Goal: Check status: Check status

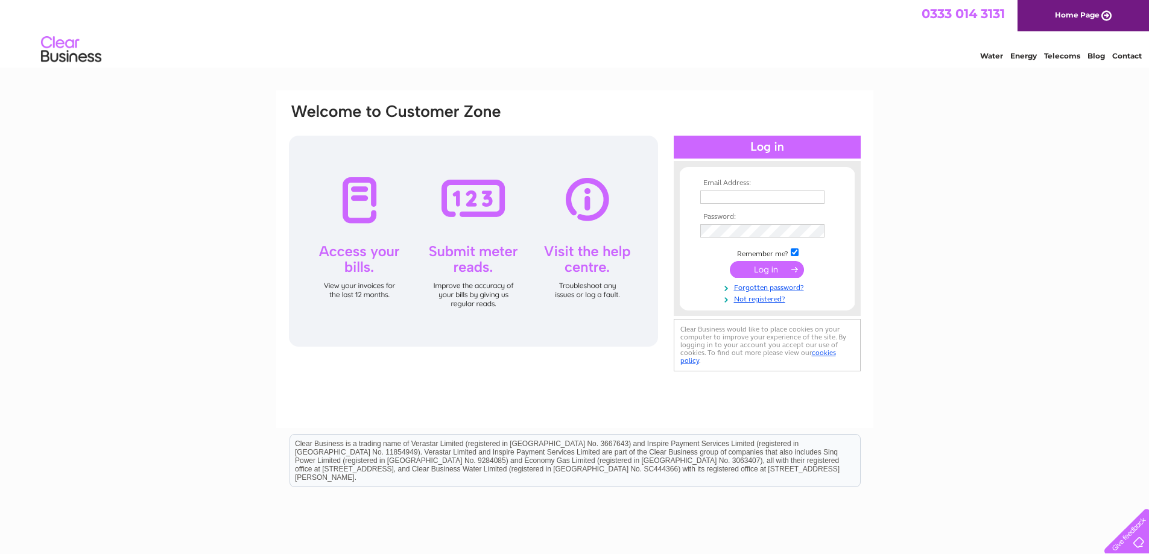
type input "[EMAIL_ADDRESS][DOMAIN_NAME]"
click at [770, 271] on input "submit" at bounding box center [767, 269] width 74 height 17
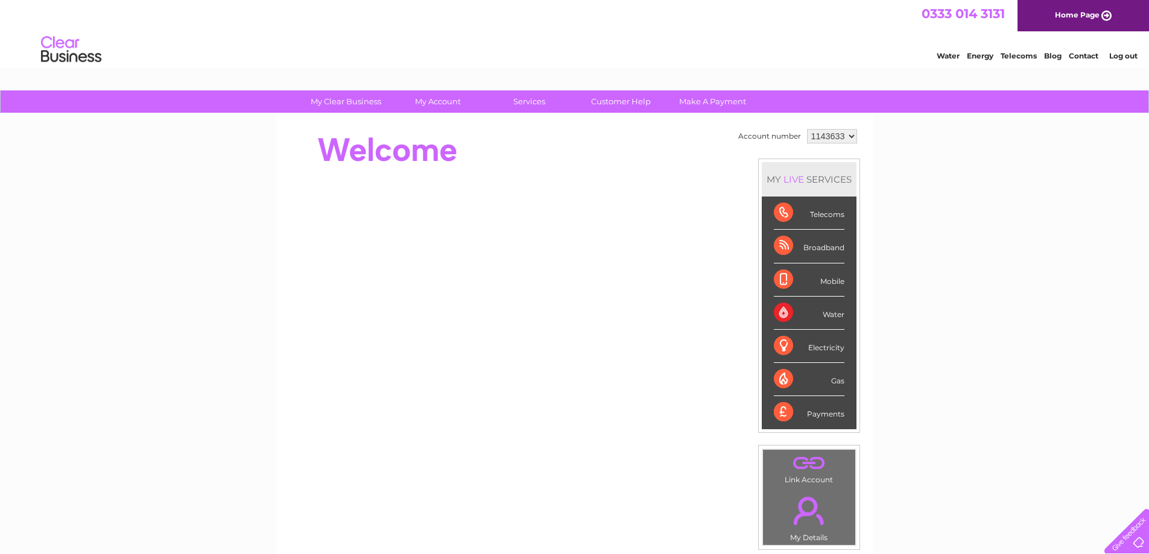
click at [848, 135] on select "1143633 1153859" at bounding box center [832, 136] width 50 height 14
select select "1153859"
click at [807, 129] on select "1143633 1153859" at bounding box center [832, 136] width 50 height 14
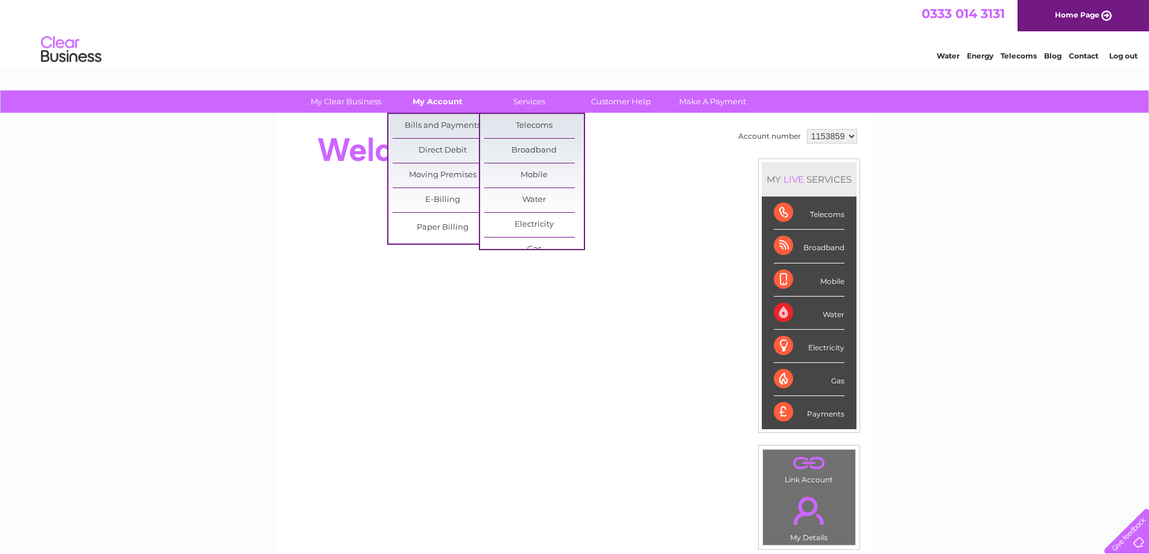
click at [450, 101] on link "My Account" at bounding box center [437, 101] width 99 height 22
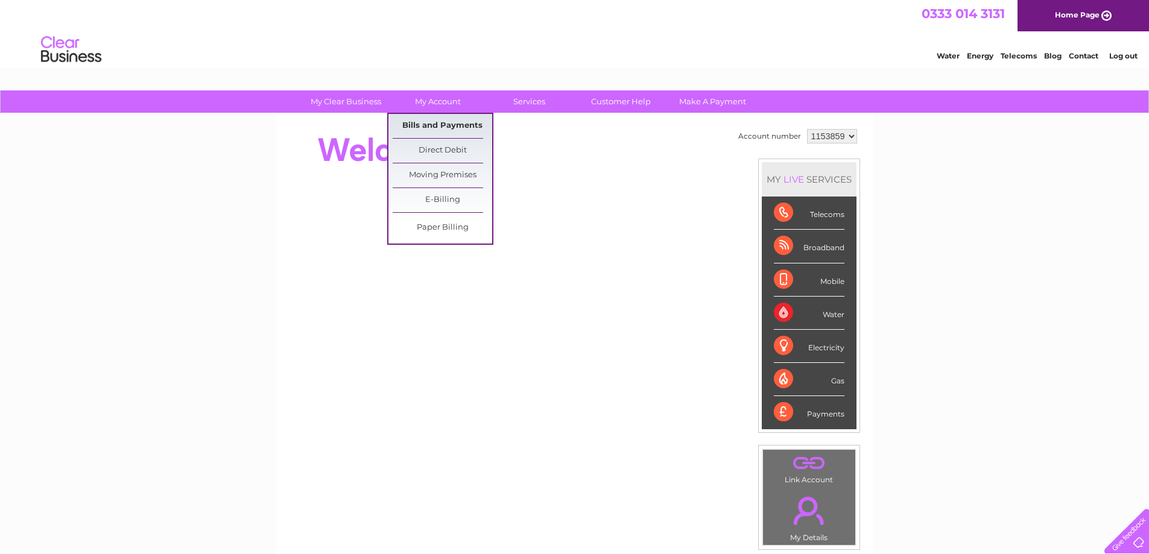
click at [443, 115] on link "Bills and Payments" at bounding box center [442, 126] width 99 height 24
click at [443, 119] on link "Bills and Payments" at bounding box center [442, 126] width 99 height 24
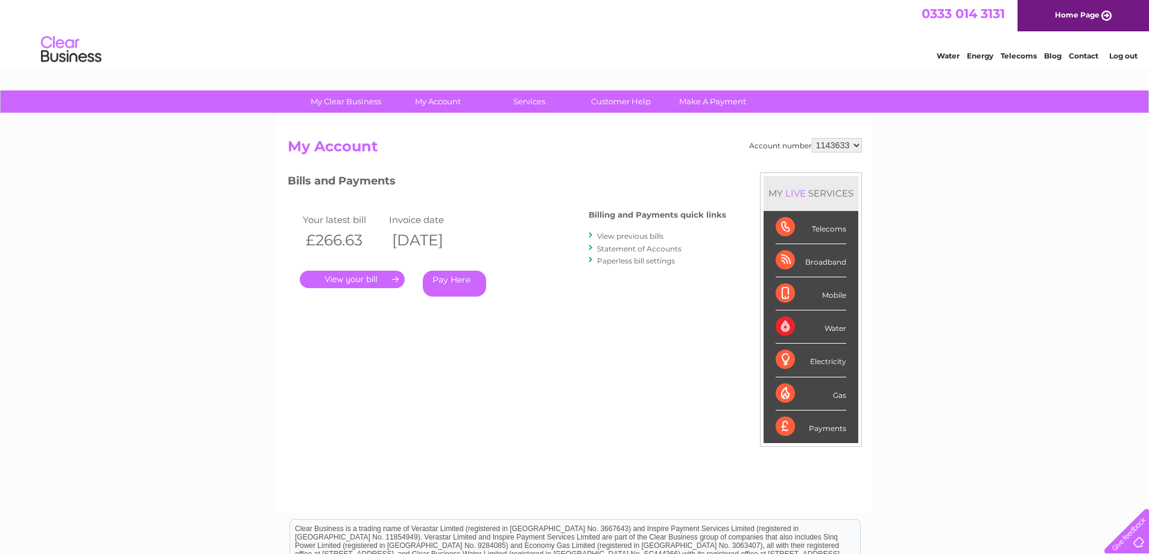
click at [857, 147] on select "1143633 1153859" at bounding box center [837, 145] width 50 height 14
select select "1153859"
click at [812, 138] on select "1143633 1153859" at bounding box center [837, 145] width 50 height 14
click at [137, 228] on div "My Clear Business Login Details My Details My Preferences Link Account My Accou…" at bounding box center [574, 404] width 1149 height 629
